Goal: Browse casually: Explore the website without a specific task or goal

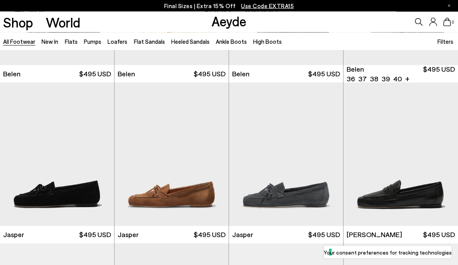
scroll to position [128, 0]
click at [409, 257] on label "Your consent preferences for tracking technologies" at bounding box center [388, 253] width 128 height 8
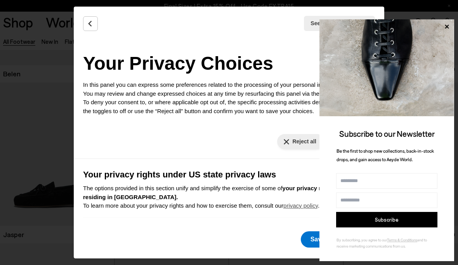
click at [376, 189] on input "Name" at bounding box center [386, 181] width 101 height 16
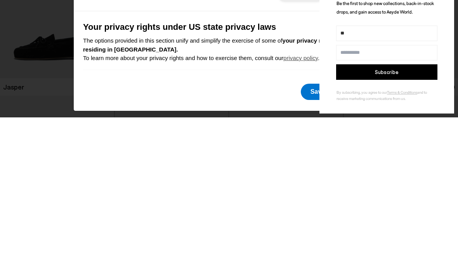
type input "*"
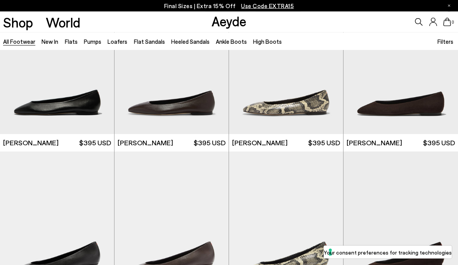
scroll to position [1026, 0]
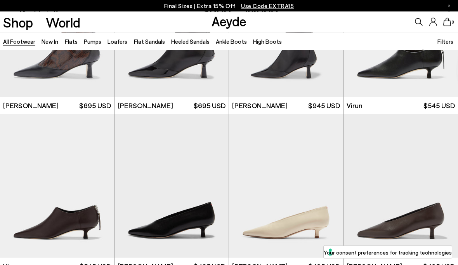
scroll to position [2029, 0]
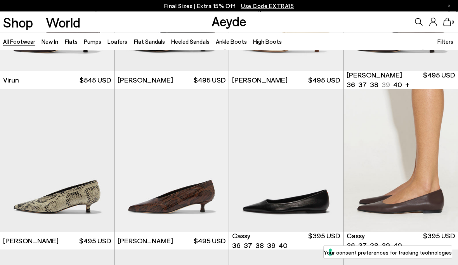
scroll to position [2216, 0]
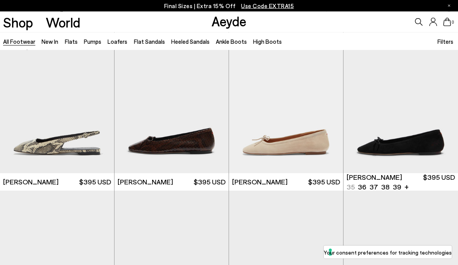
scroll to position [5665, 0]
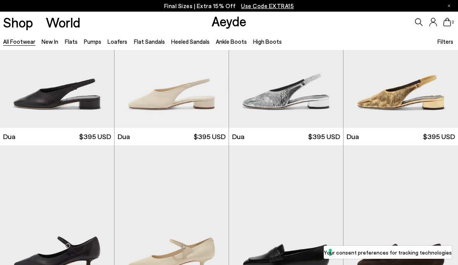
scroll to position [6363, 0]
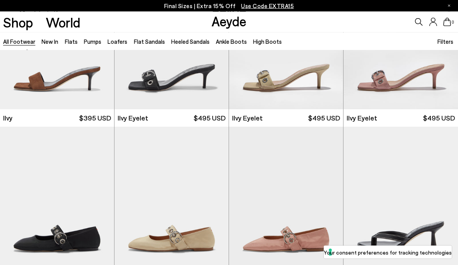
scroll to position [7170, 0]
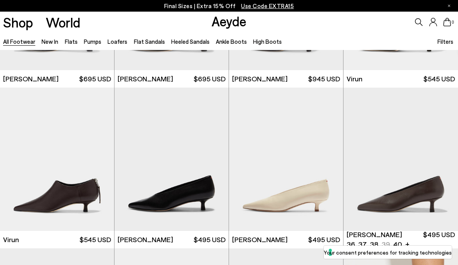
scroll to position [2073, 0]
